Goal: Task Accomplishment & Management: Manage account settings

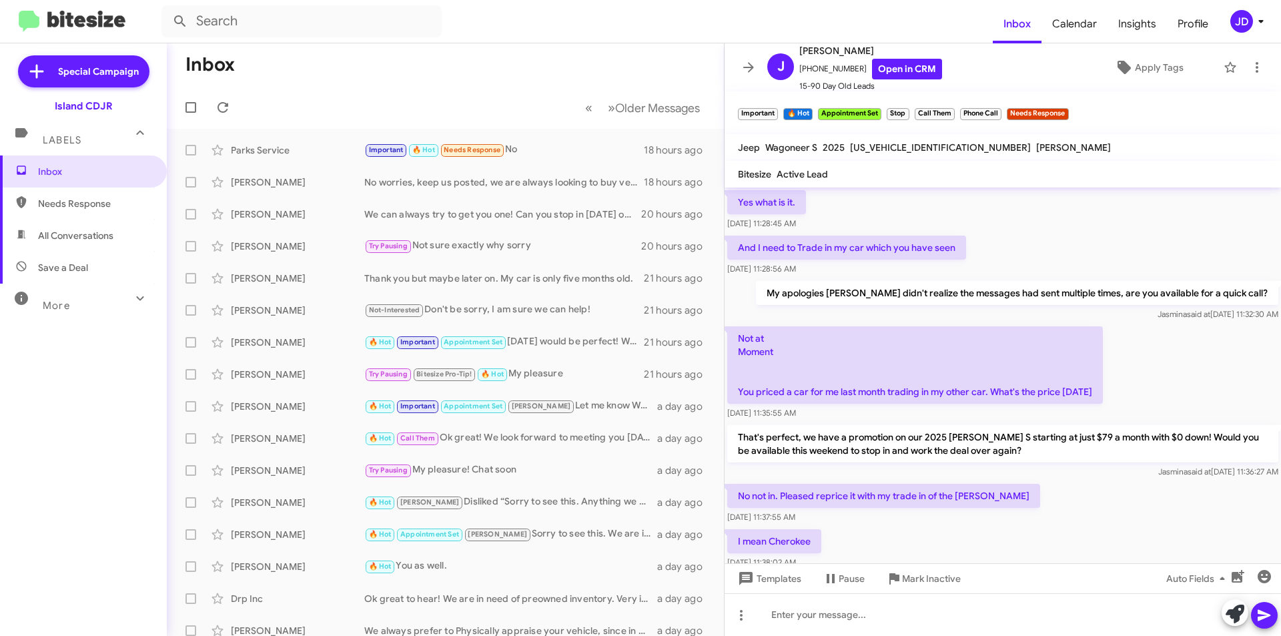
scroll to position [616, 0]
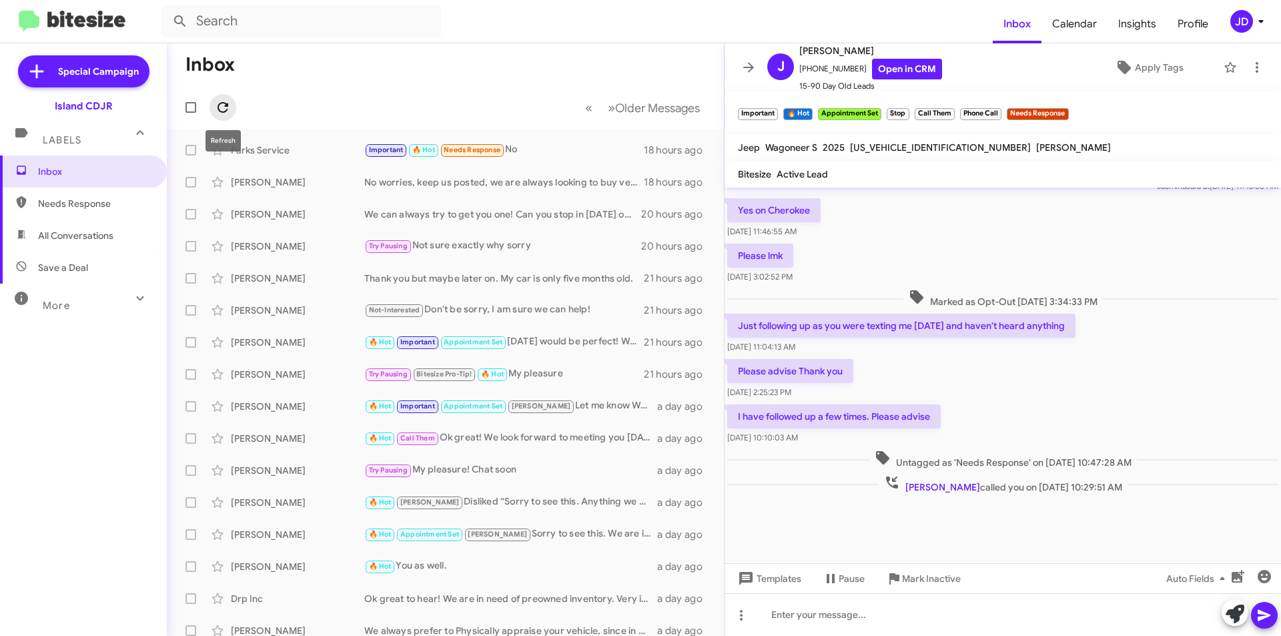
click at [229, 99] on button at bounding box center [222, 107] width 27 height 27
click at [744, 77] on button at bounding box center [748, 67] width 27 height 27
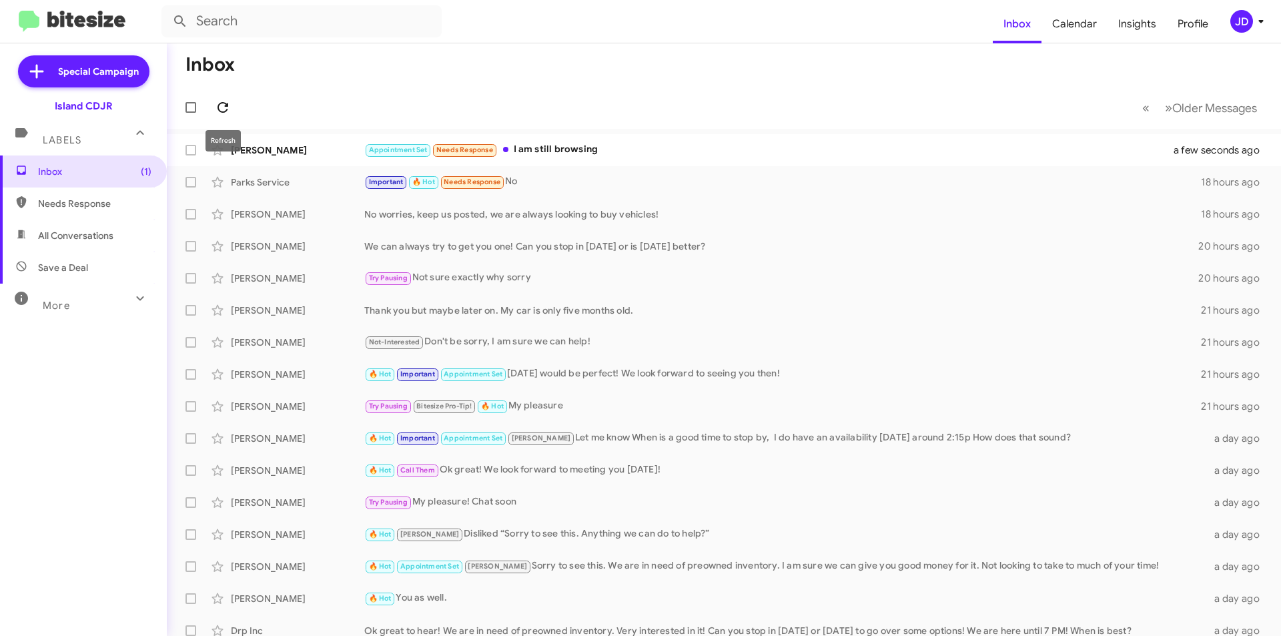
click at [228, 113] on icon at bounding box center [223, 107] width 16 height 16
click at [303, 141] on div "[PERSON_NAME] Appointment Set Needs Response I am still browsing a few seconds …" at bounding box center [723, 150] width 1093 height 27
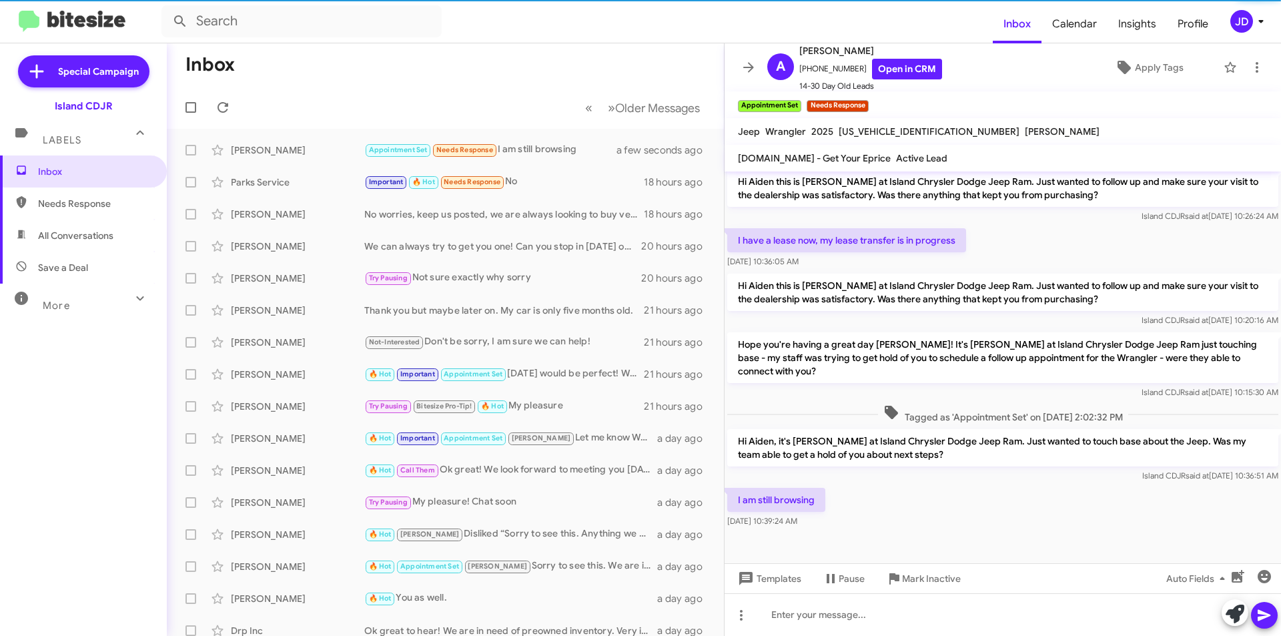
scroll to position [168, 0]
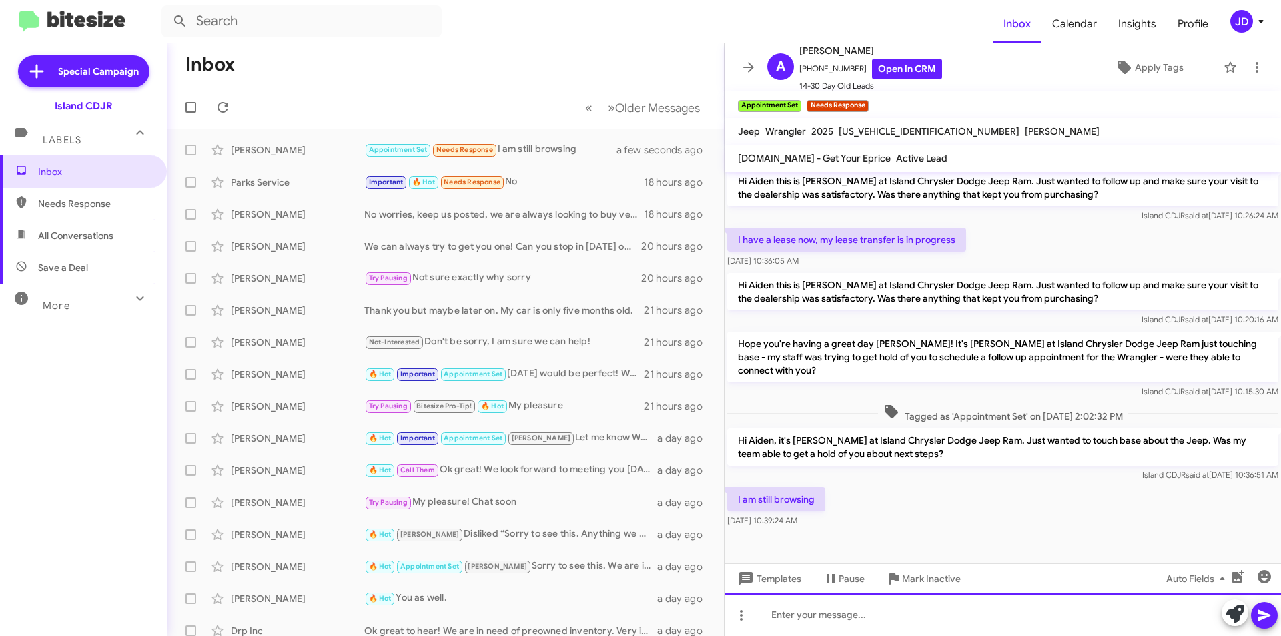
click at [949, 608] on div at bounding box center [1002, 614] width 556 height 43
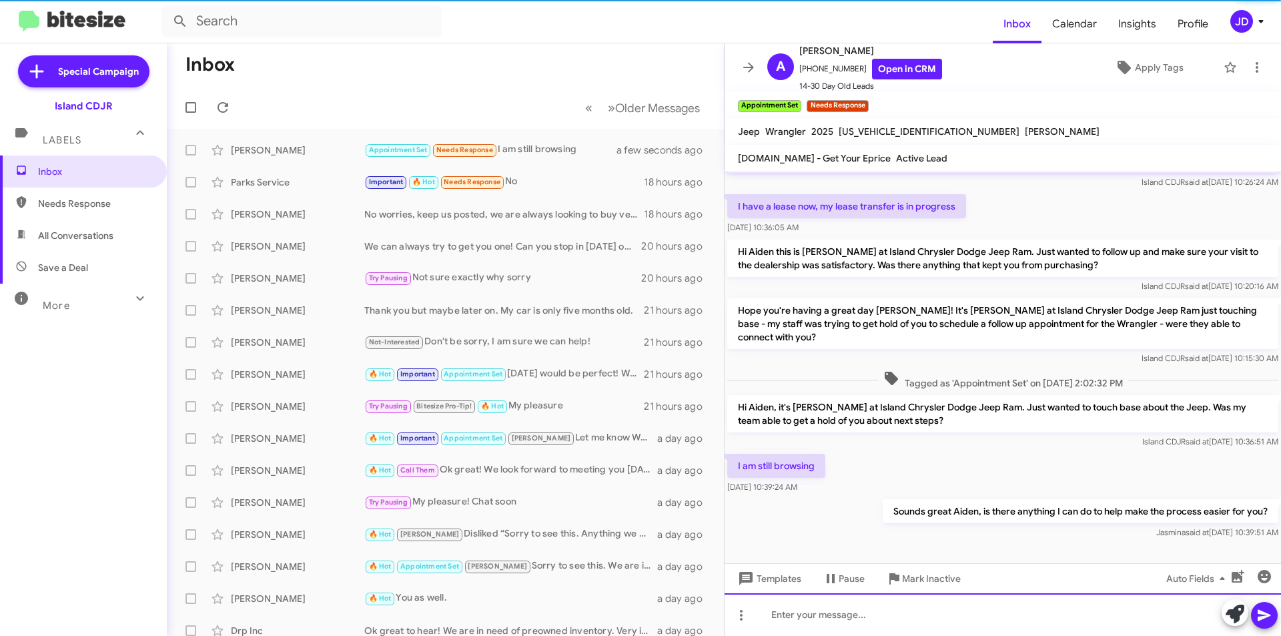
scroll to position [217, 0]
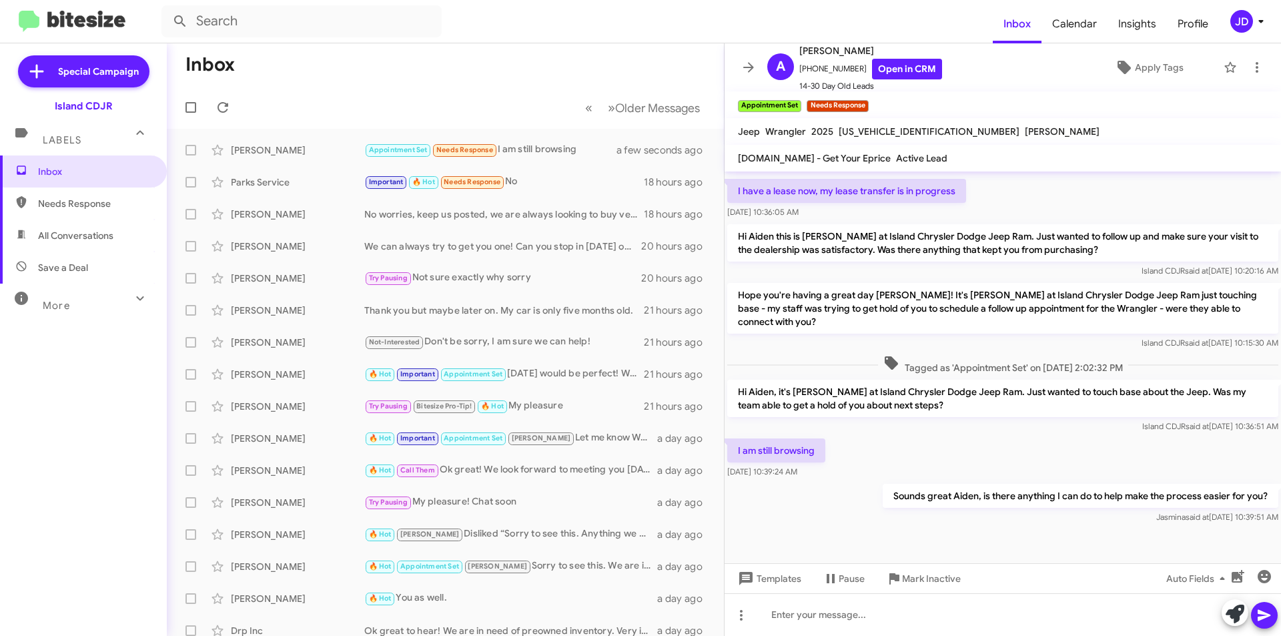
click at [734, 64] on mat-toolbar "A [PERSON_NAME] [PHONE_NUMBER] Open in CRM 14-30 Day Old Leads Apply Tags" at bounding box center [1002, 67] width 556 height 48
click at [742, 71] on icon at bounding box center [748, 67] width 16 height 16
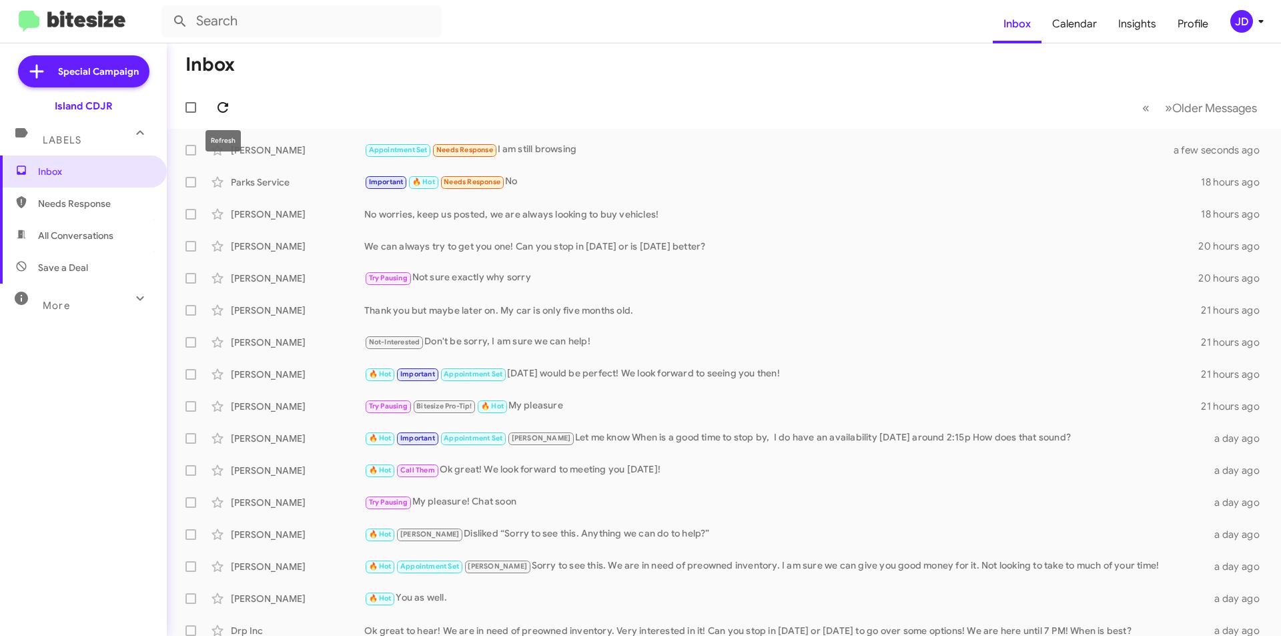
click at [223, 109] on icon at bounding box center [223, 107] width 16 height 16
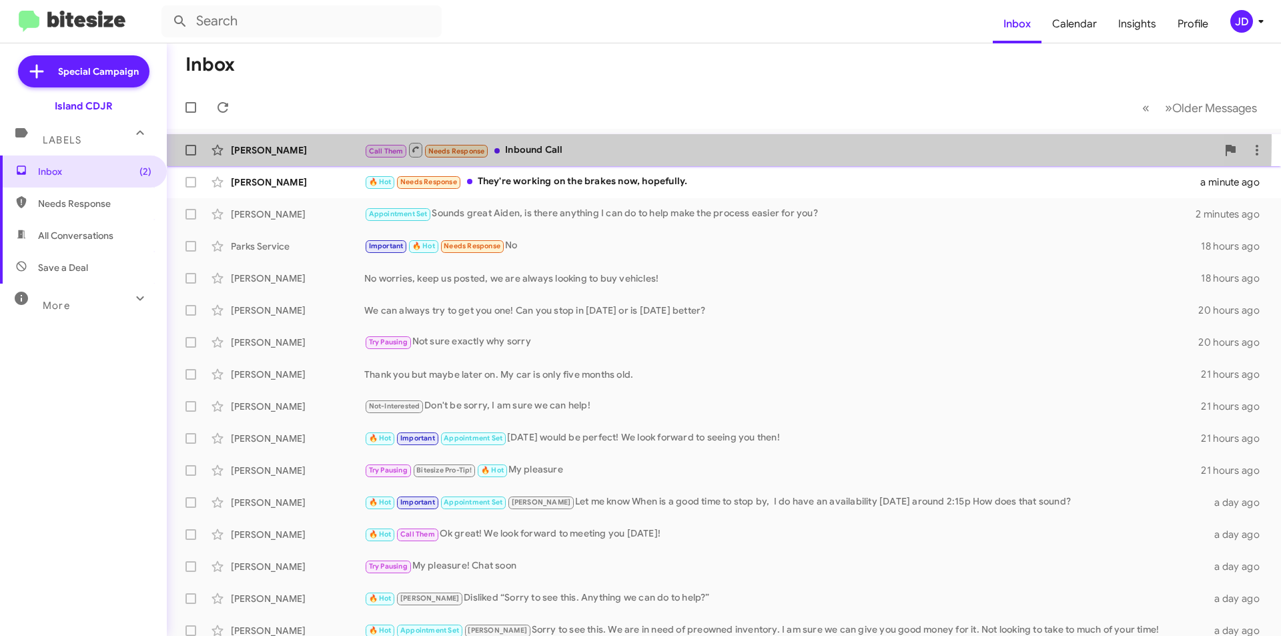
click at [570, 141] on div "Call Them Needs Response Inbound Call" at bounding box center [790, 149] width 852 height 17
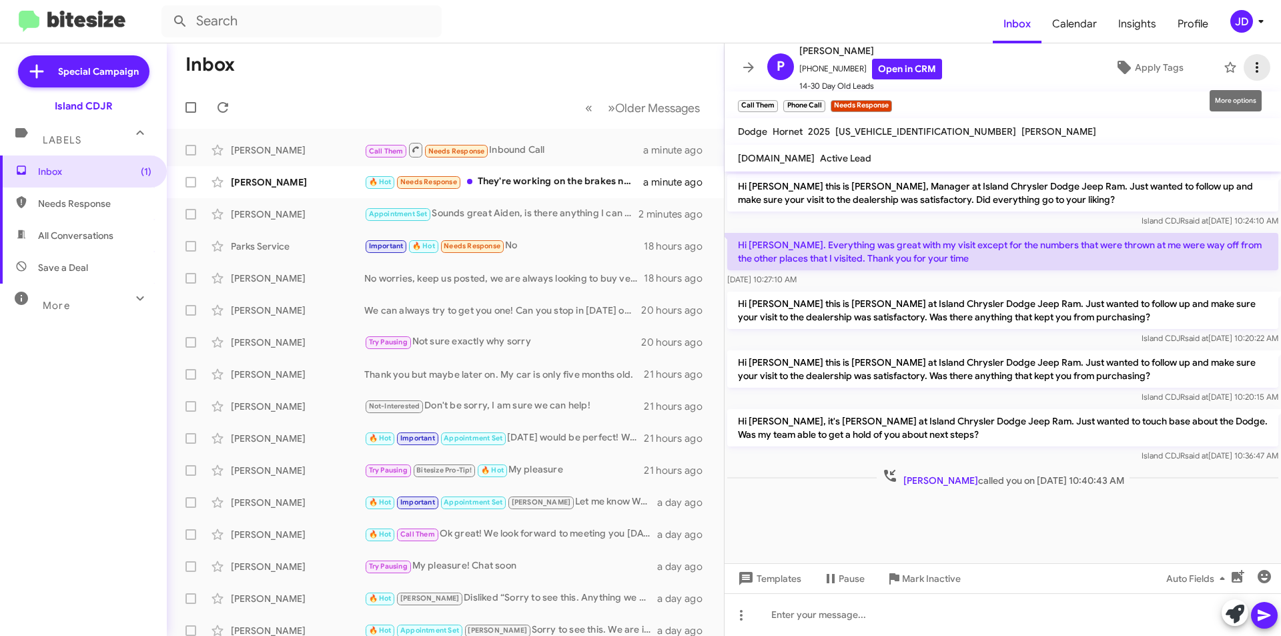
click at [1249, 66] on icon at bounding box center [1257, 67] width 16 height 16
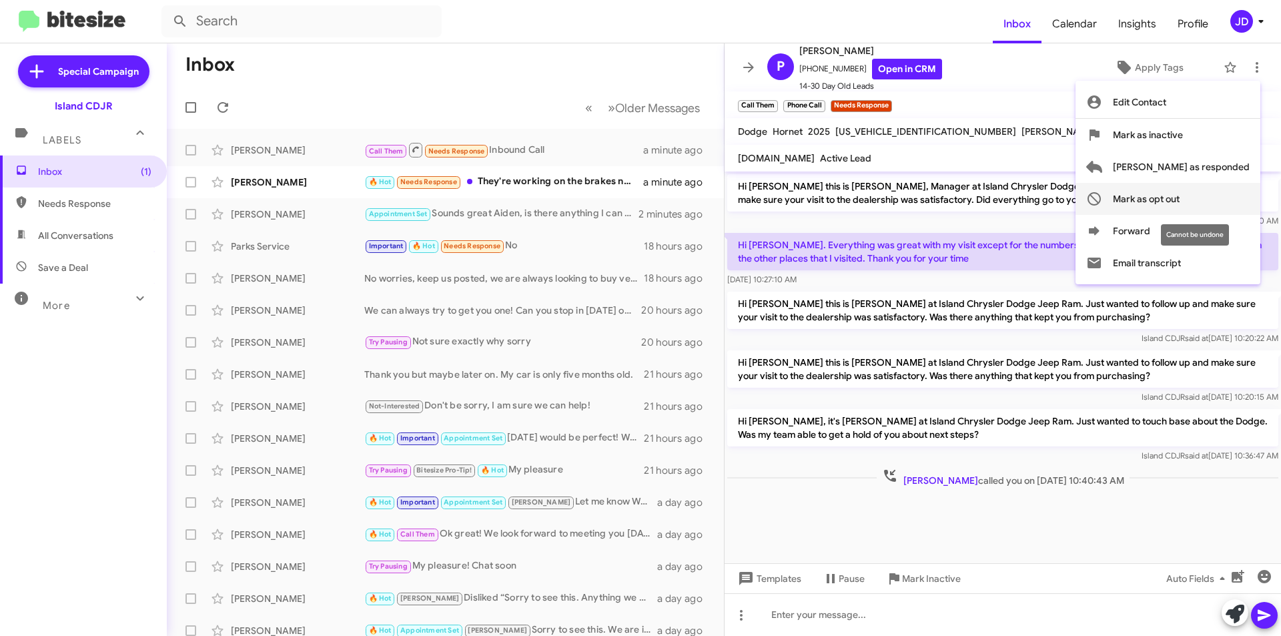
click at [1179, 201] on span "Mark as opt out" at bounding box center [1146, 199] width 67 height 32
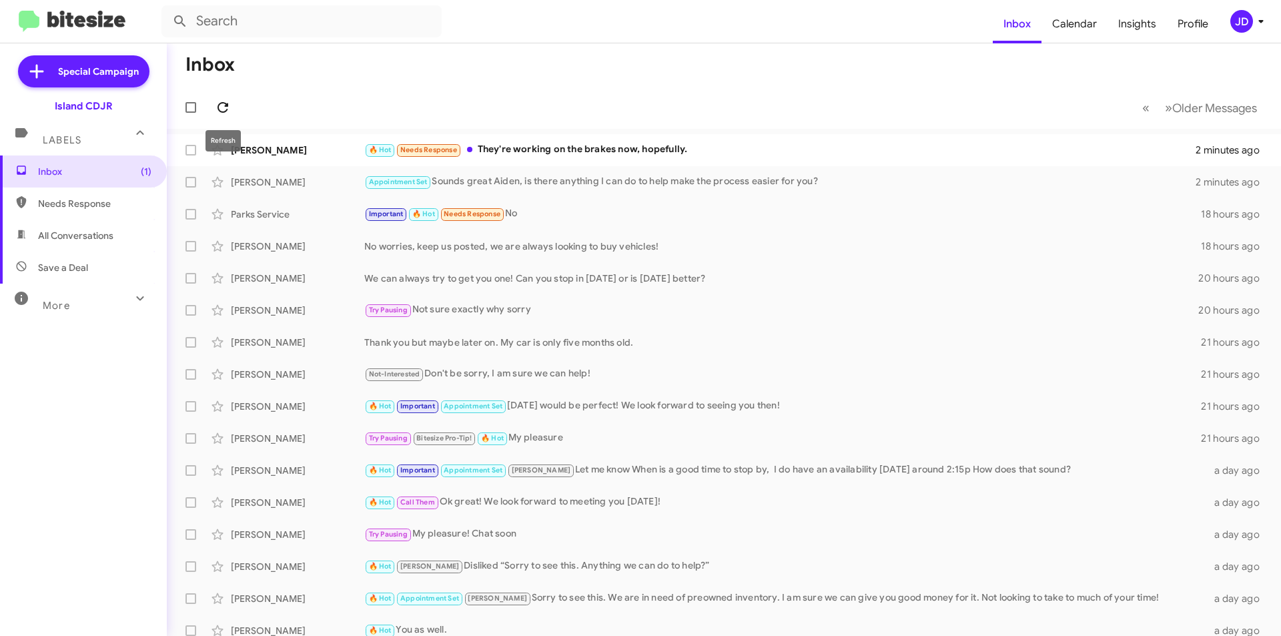
click at [227, 115] on button at bounding box center [222, 107] width 27 height 27
click at [237, 107] on mat-toolbar-row "« Previous » Next Older Messages" at bounding box center [724, 107] width 1114 height 43
click at [222, 104] on icon at bounding box center [223, 107] width 16 height 16
click at [223, 113] on icon at bounding box center [222, 107] width 11 height 11
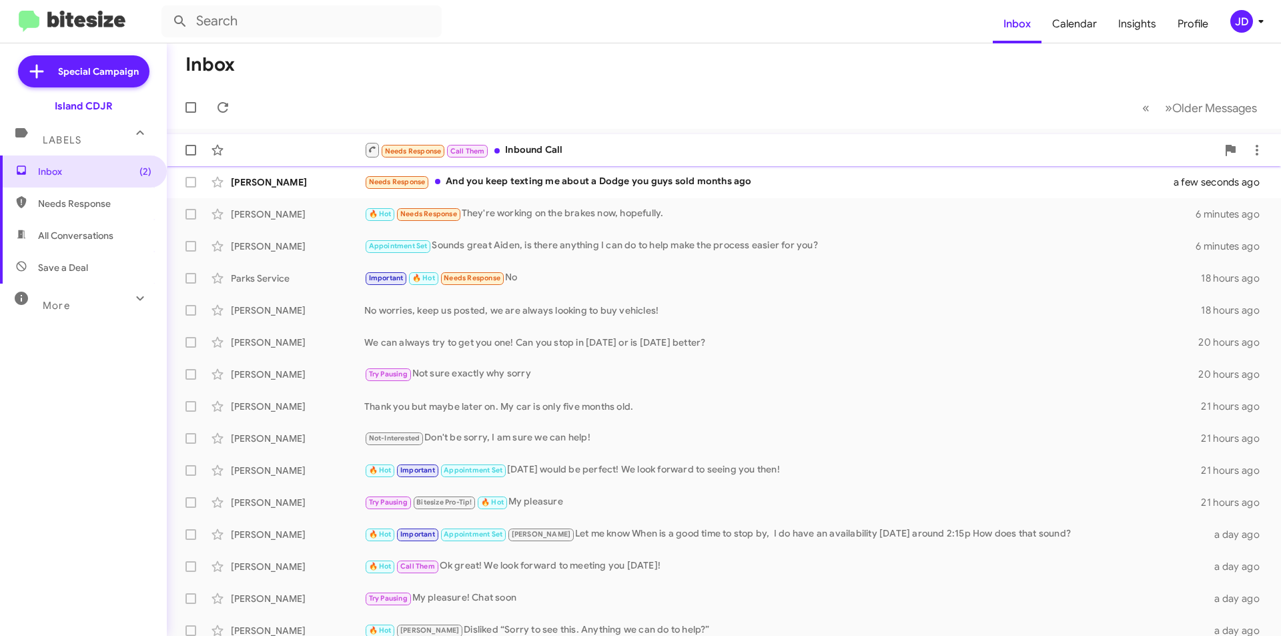
click at [333, 156] on div "Needs Response Call Them Inbound Call a few seconds ago" at bounding box center [723, 150] width 1093 height 27
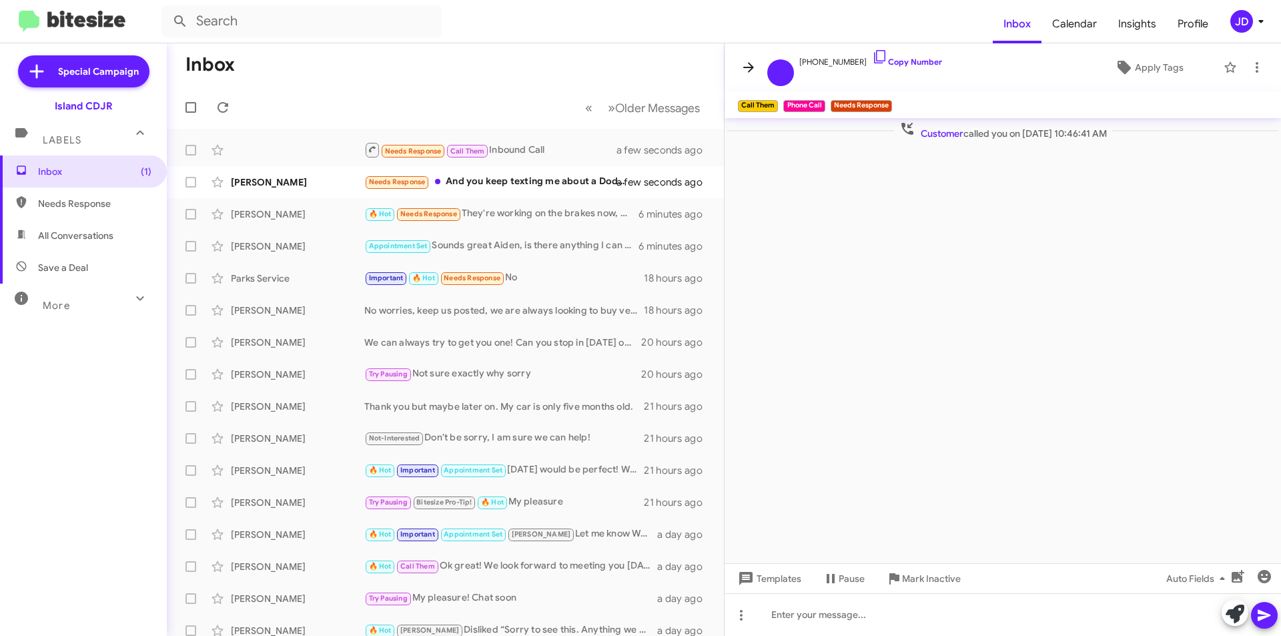
click at [740, 65] on span at bounding box center [748, 67] width 27 height 16
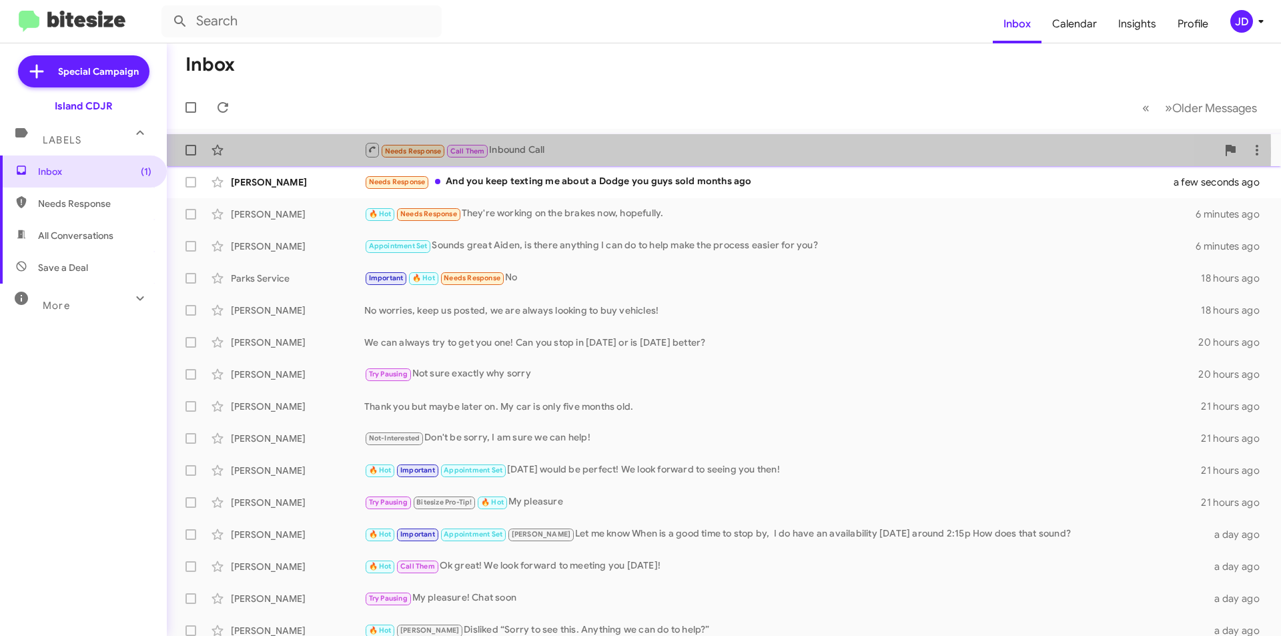
click at [554, 152] on div "Needs Response Call Them Inbound Call" at bounding box center [790, 149] width 852 height 17
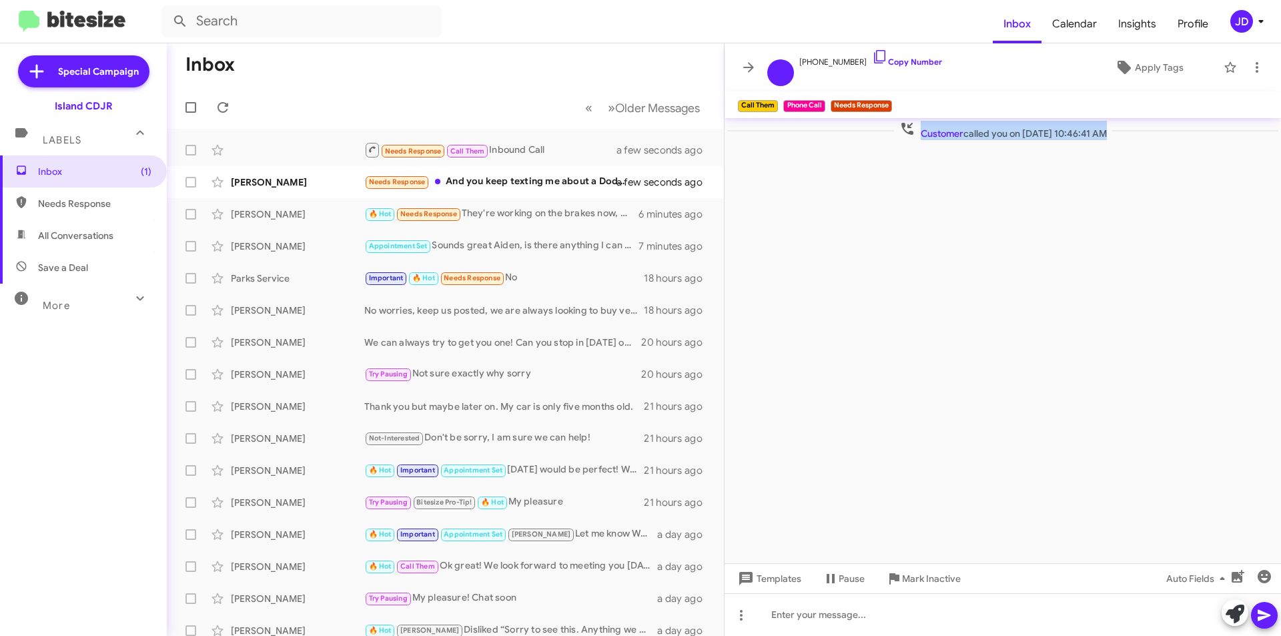
drag, startPoint x: 870, startPoint y: 130, endPoint x: 1097, endPoint y: 149, distance: 227.5
click at [1097, 149] on cdk-virtual-scroll-viewport "Customer called you on [DATE] 10:46:41 AM" at bounding box center [1002, 340] width 556 height 445
click at [1109, 142] on div "Customer called you on [DATE] 10:46:41 AM" at bounding box center [1002, 130] width 556 height 25
drag, startPoint x: 1115, startPoint y: 134, endPoint x: 902, endPoint y: 129, distance: 212.8
click at [902, 129] on span "Customer called you on [DATE] 10:46:41 AM" at bounding box center [1003, 130] width 218 height 19
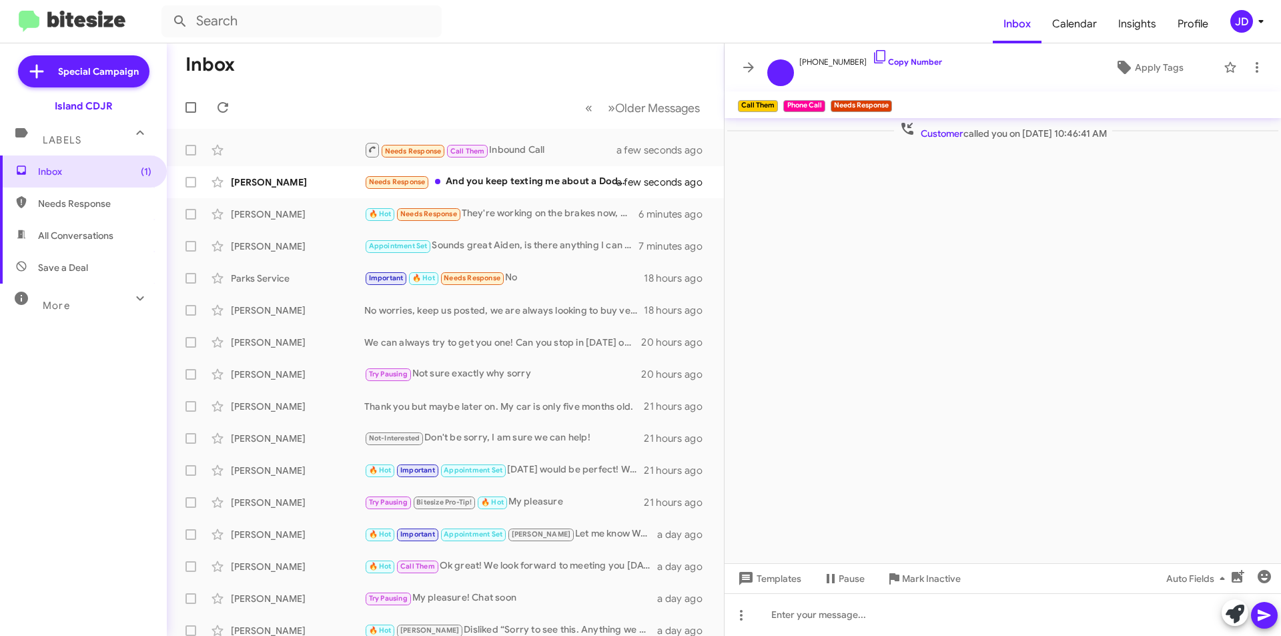
click at [920, 129] on span "Customer" at bounding box center [941, 133] width 43 height 12
drag, startPoint x: 902, startPoint y: 129, endPoint x: 1142, endPoint y: 147, distance: 240.1
click at [1142, 147] on cdk-virtual-scroll-viewport "Customer called you on [DATE] 10:46:41 AM" at bounding box center [1002, 340] width 556 height 445
click at [1132, 135] on div "Customer called you on [DATE] 10:46:41 AM" at bounding box center [1002, 130] width 551 height 19
drag, startPoint x: 1132, startPoint y: 135, endPoint x: 916, endPoint y: 133, distance: 215.5
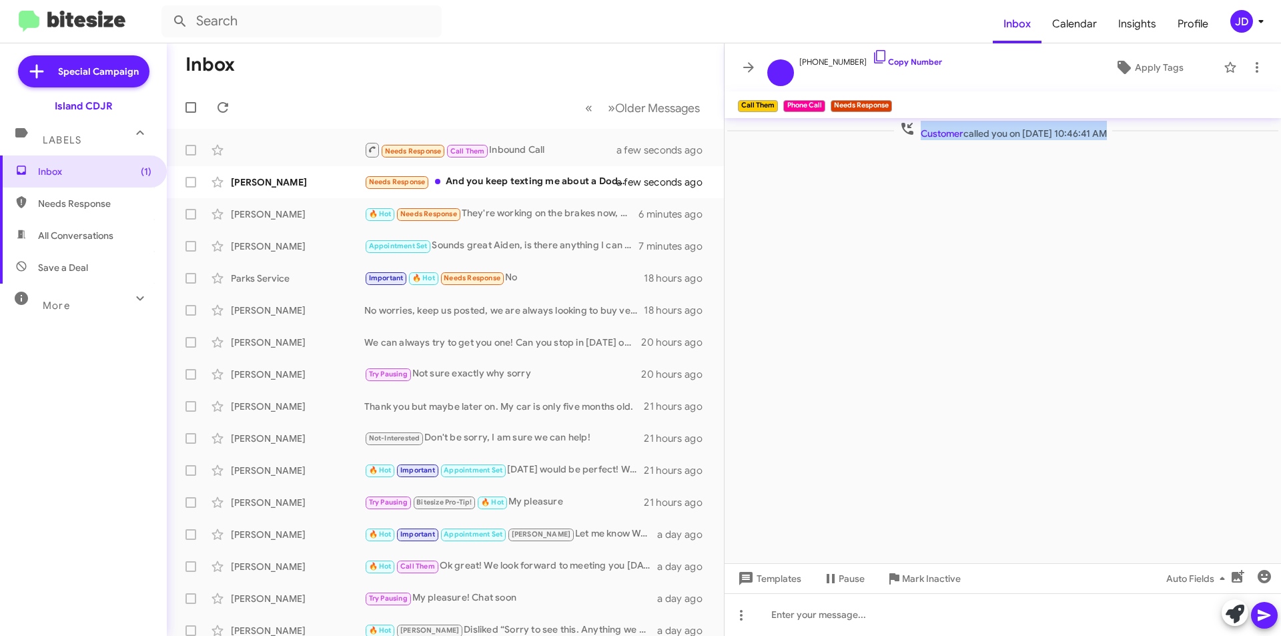
click at [916, 133] on div "Customer called you on [DATE] 10:46:41 AM" at bounding box center [1002, 130] width 551 height 19
click at [920, 133] on span "Customer" at bounding box center [941, 133] width 43 height 12
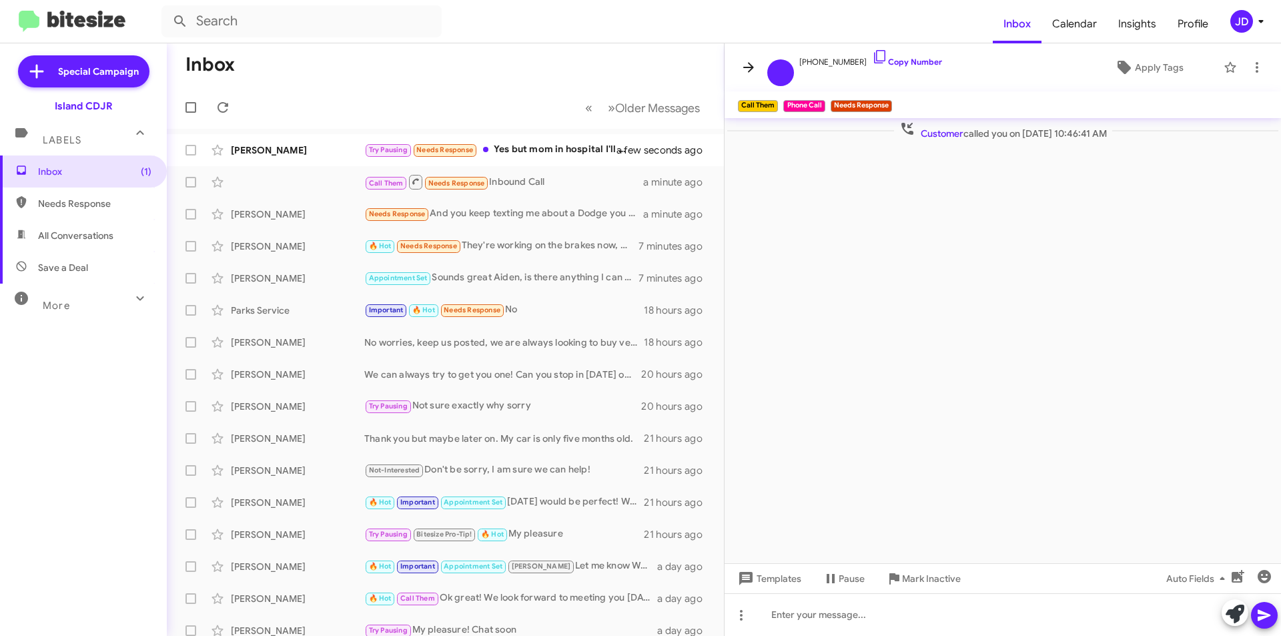
click at [736, 74] on span at bounding box center [748, 67] width 27 height 16
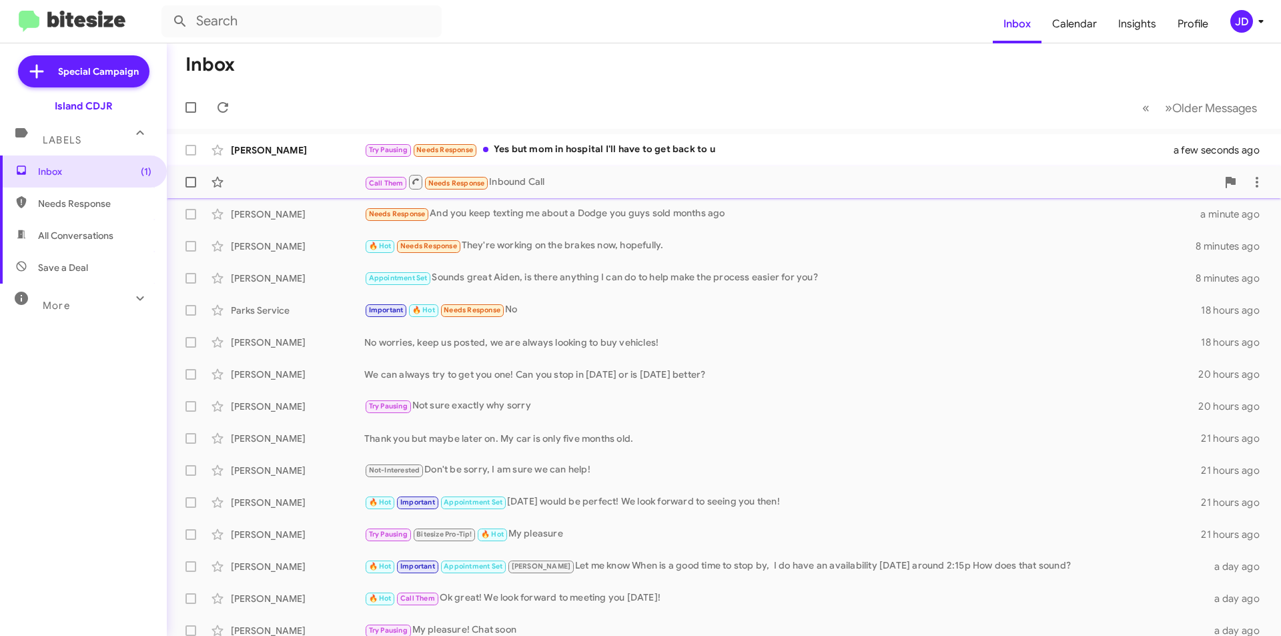
click at [338, 187] on div "Call Them Needs Response Inbound Call a minute ago" at bounding box center [723, 182] width 1093 height 27
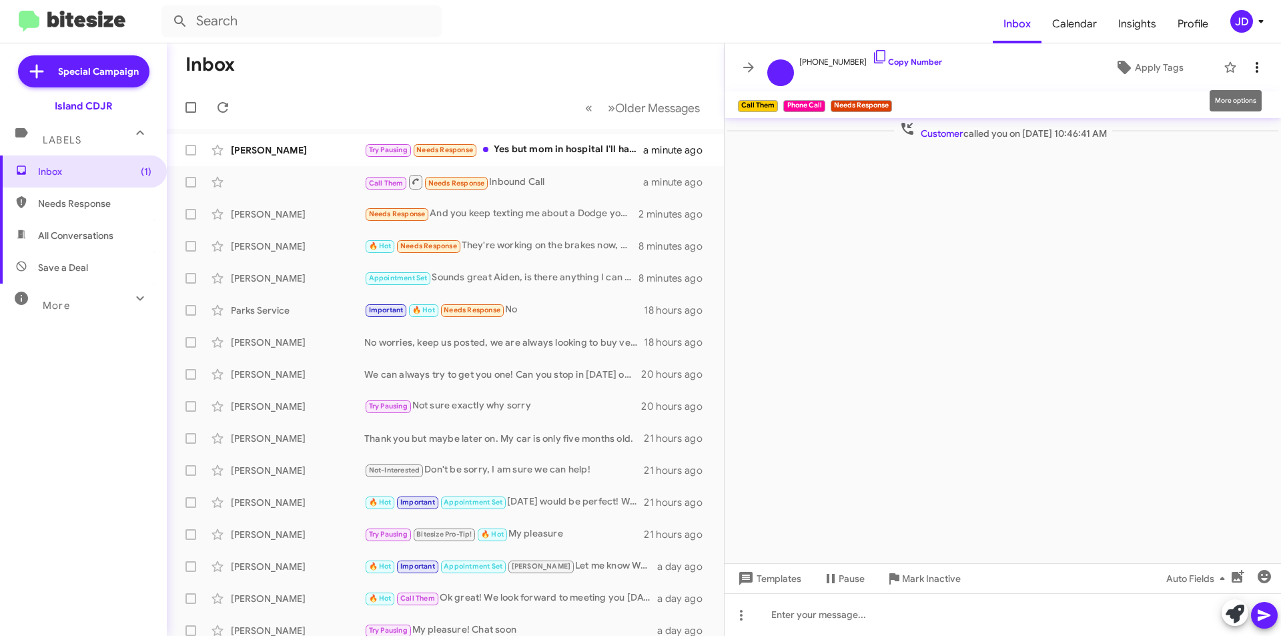
click at [1261, 75] on icon at bounding box center [1257, 67] width 16 height 16
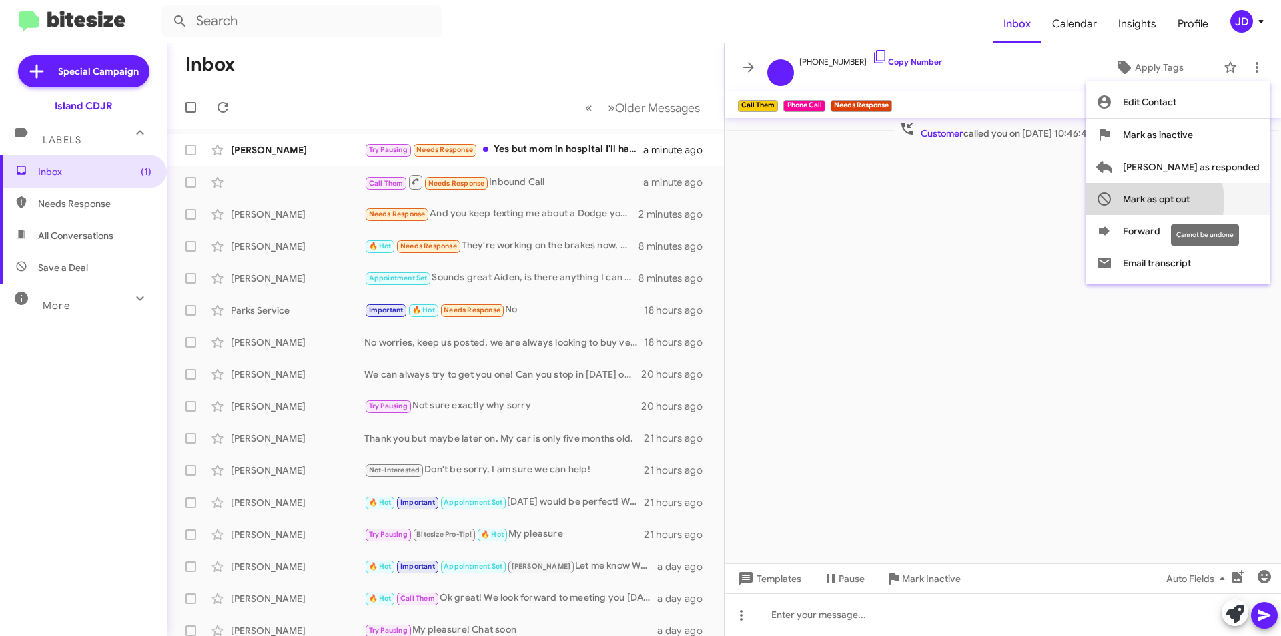
click at [1189, 201] on span "Mark as opt out" at bounding box center [1156, 199] width 67 height 32
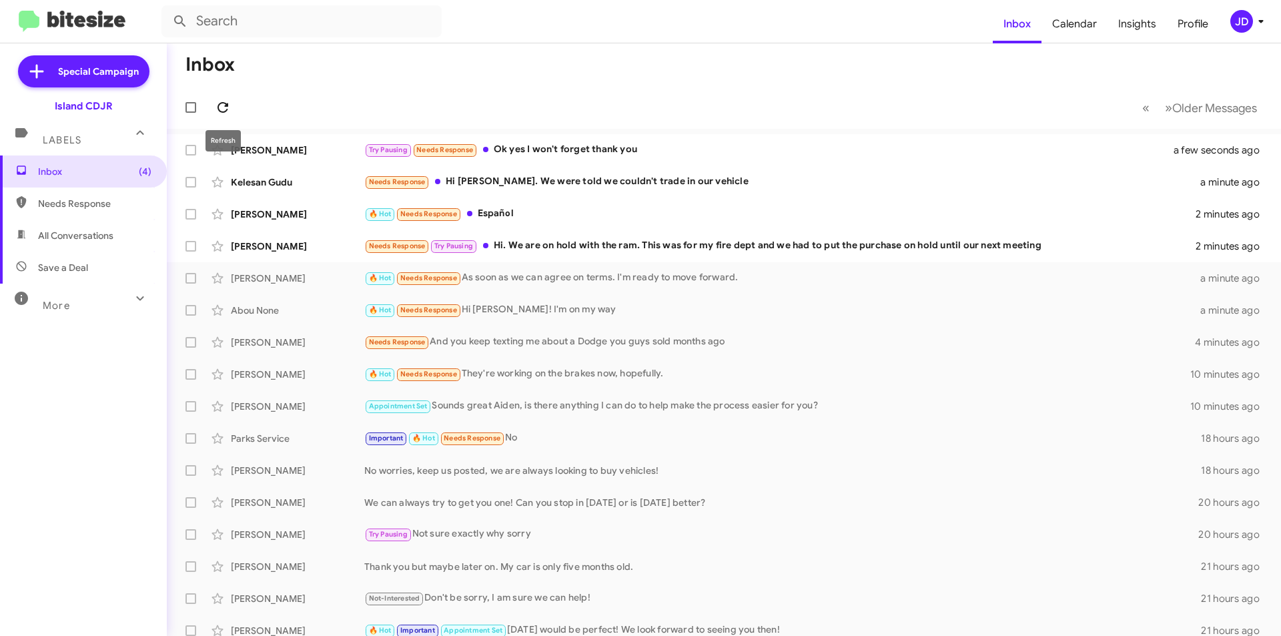
click at [223, 105] on icon at bounding box center [223, 107] width 16 height 16
